Goal: Find specific page/section: Find specific page/section

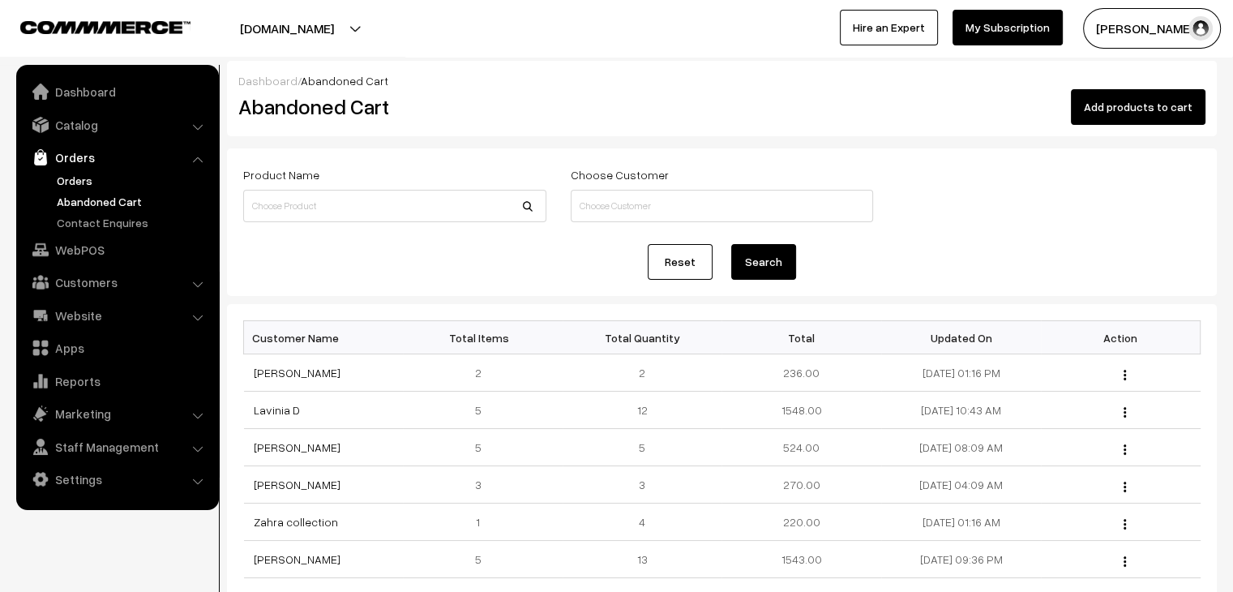
click at [66, 182] on link "Orders" at bounding box center [133, 180] width 161 height 17
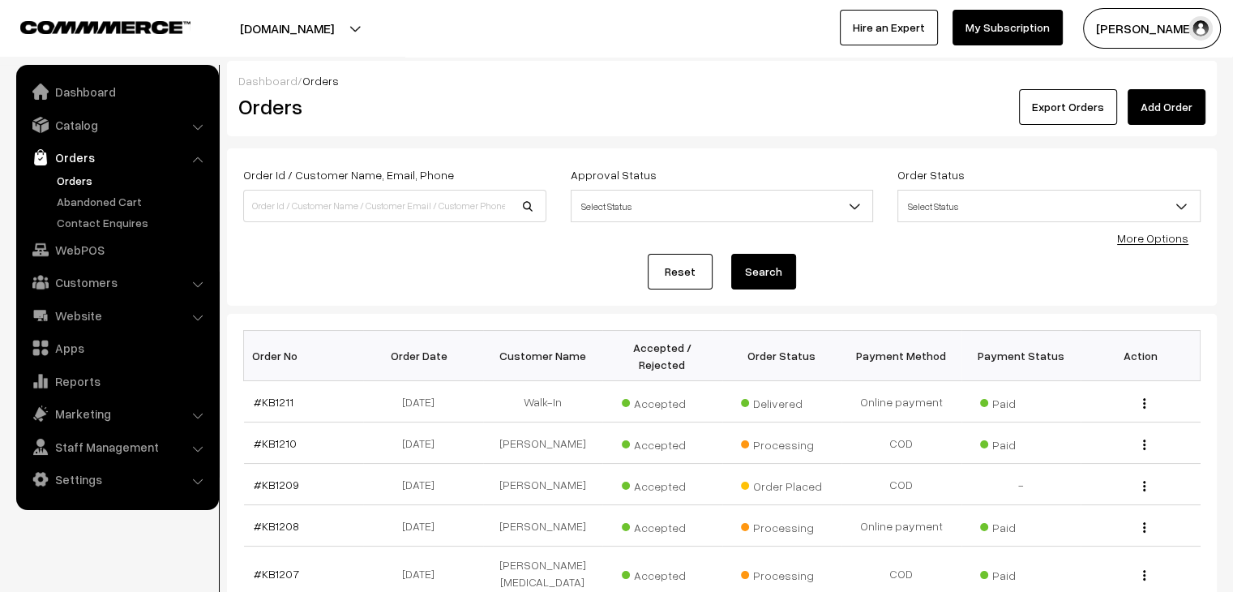
click at [74, 209] on ul "Orders" at bounding box center [117, 201] width 195 height 59
click at [75, 208] on link "Abandoned Cart" at bounding box center [133, 201] width 161 height 17
